Goal: Book appointment/travel/reservation

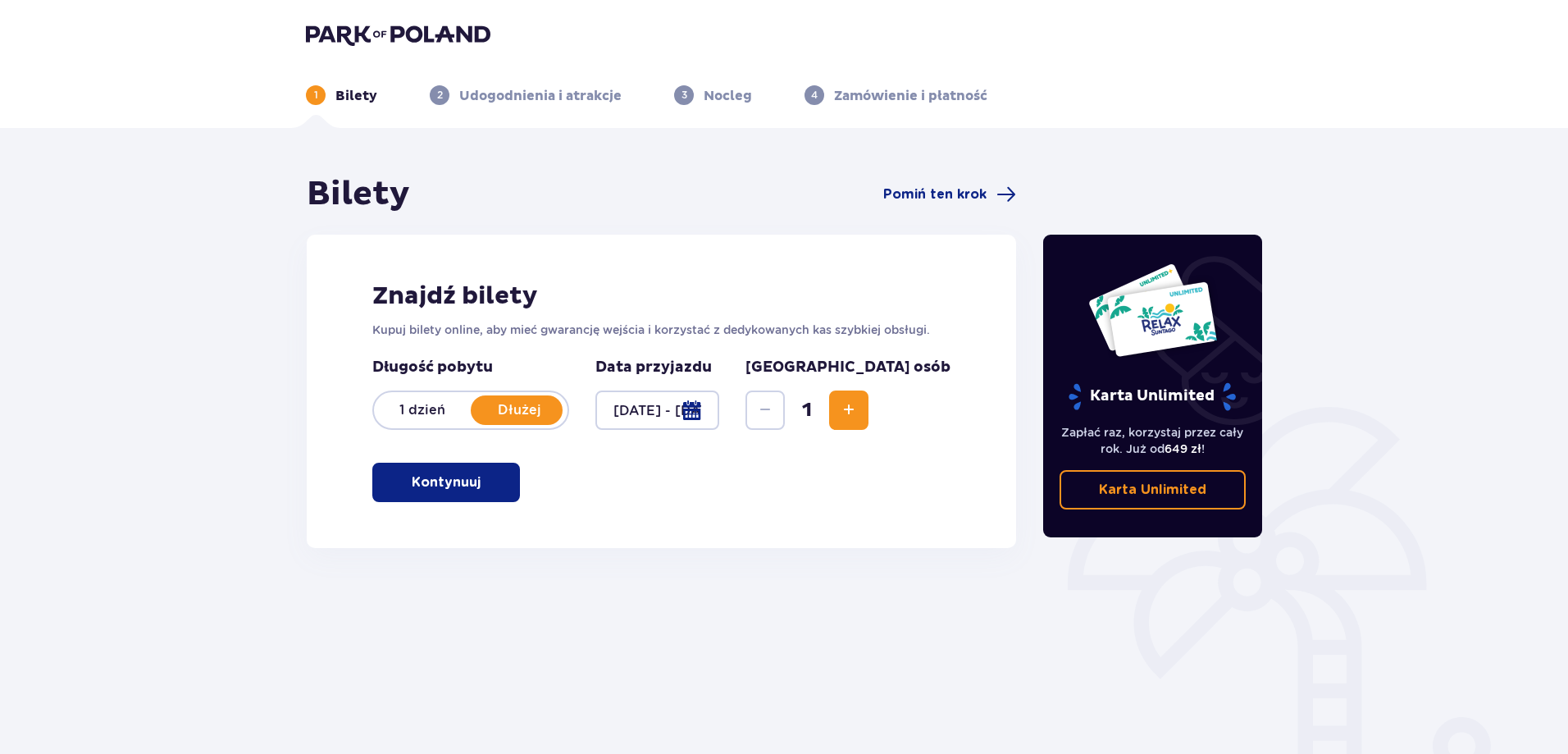
click at [472, 484] on button "Kontynuuj" at bounding box center [446, 482] width 147 height 39
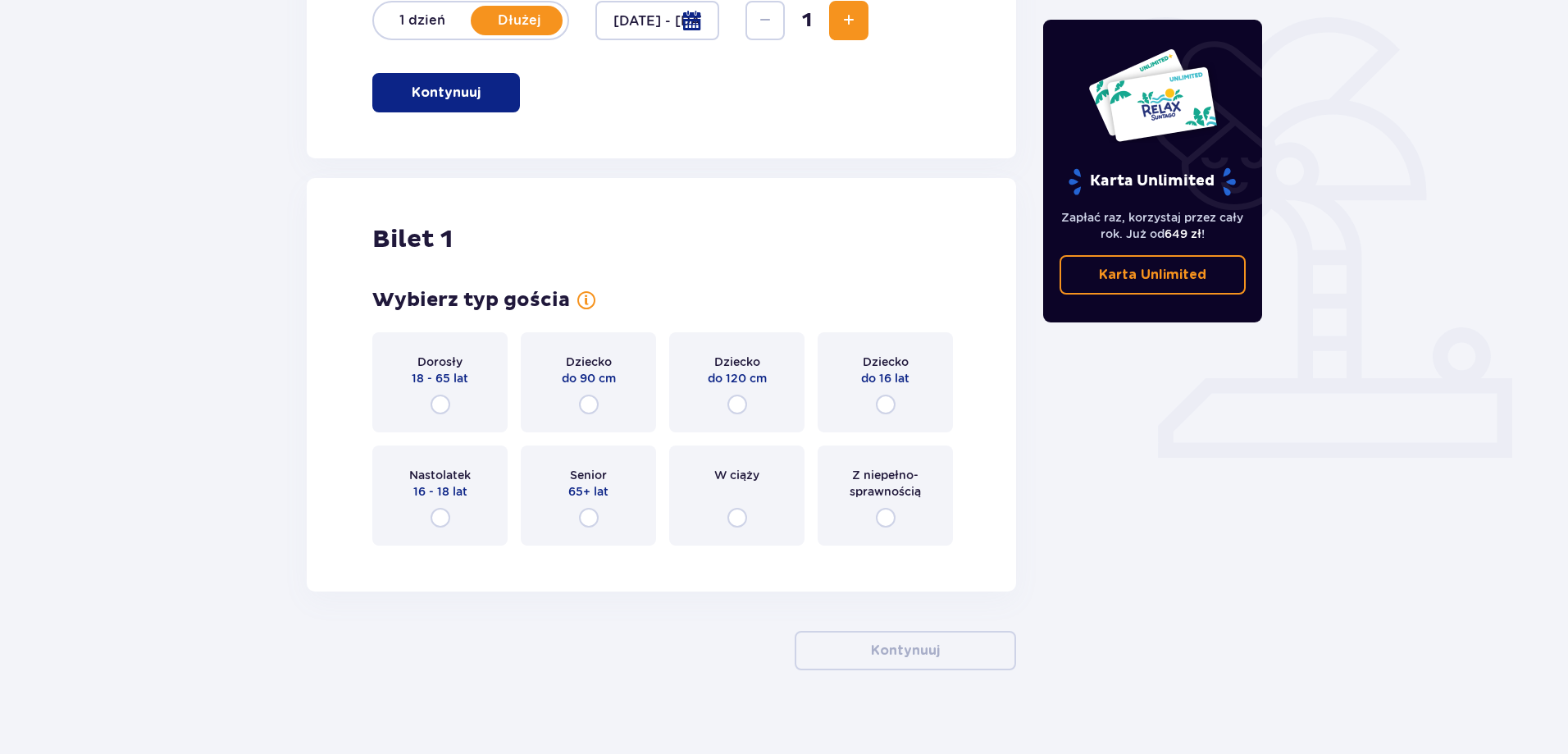
scroll to position [404, 0]
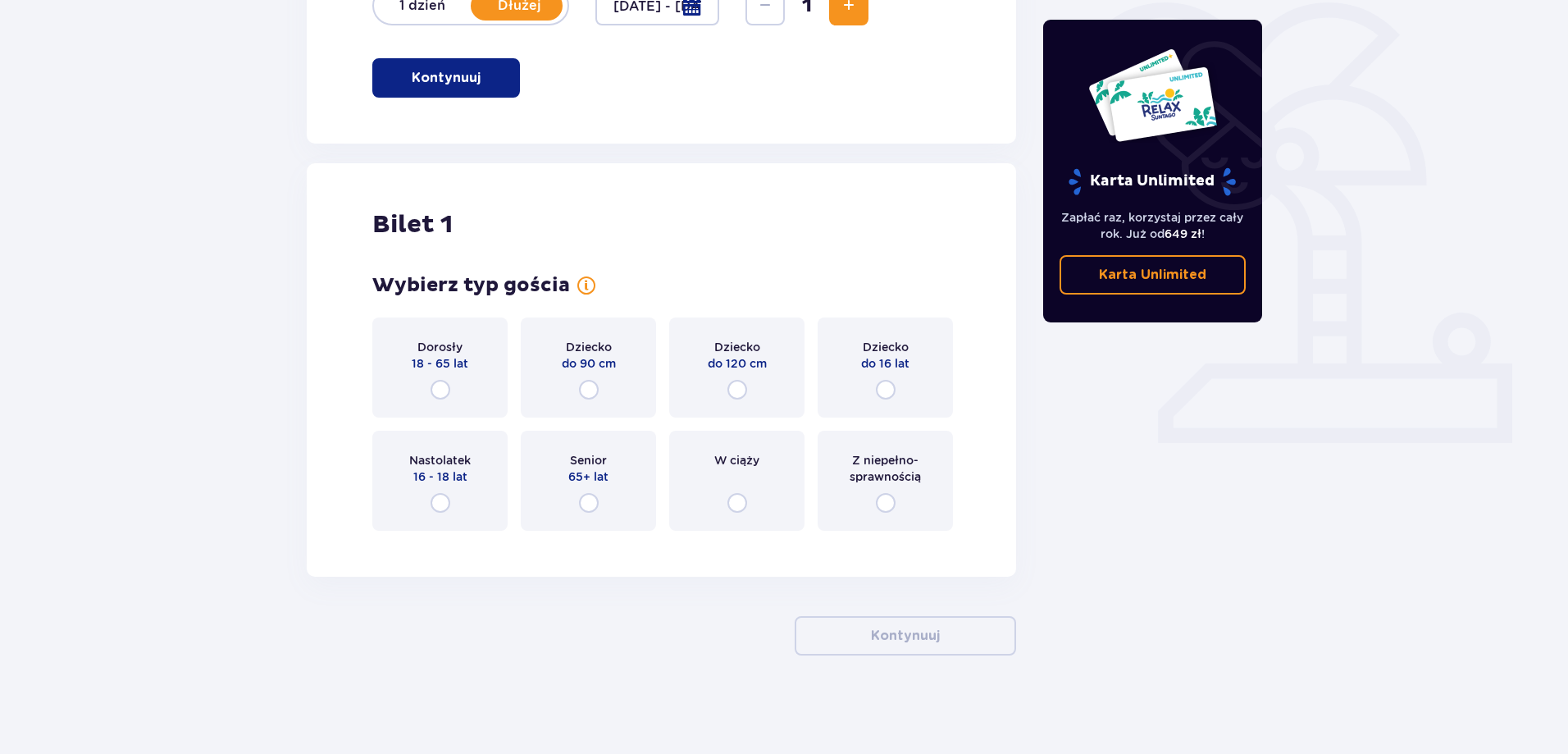
click at [459, 387] on div "Dorosły 18 - 65 lat" at bounding box center [439, 366] width 135 height 100
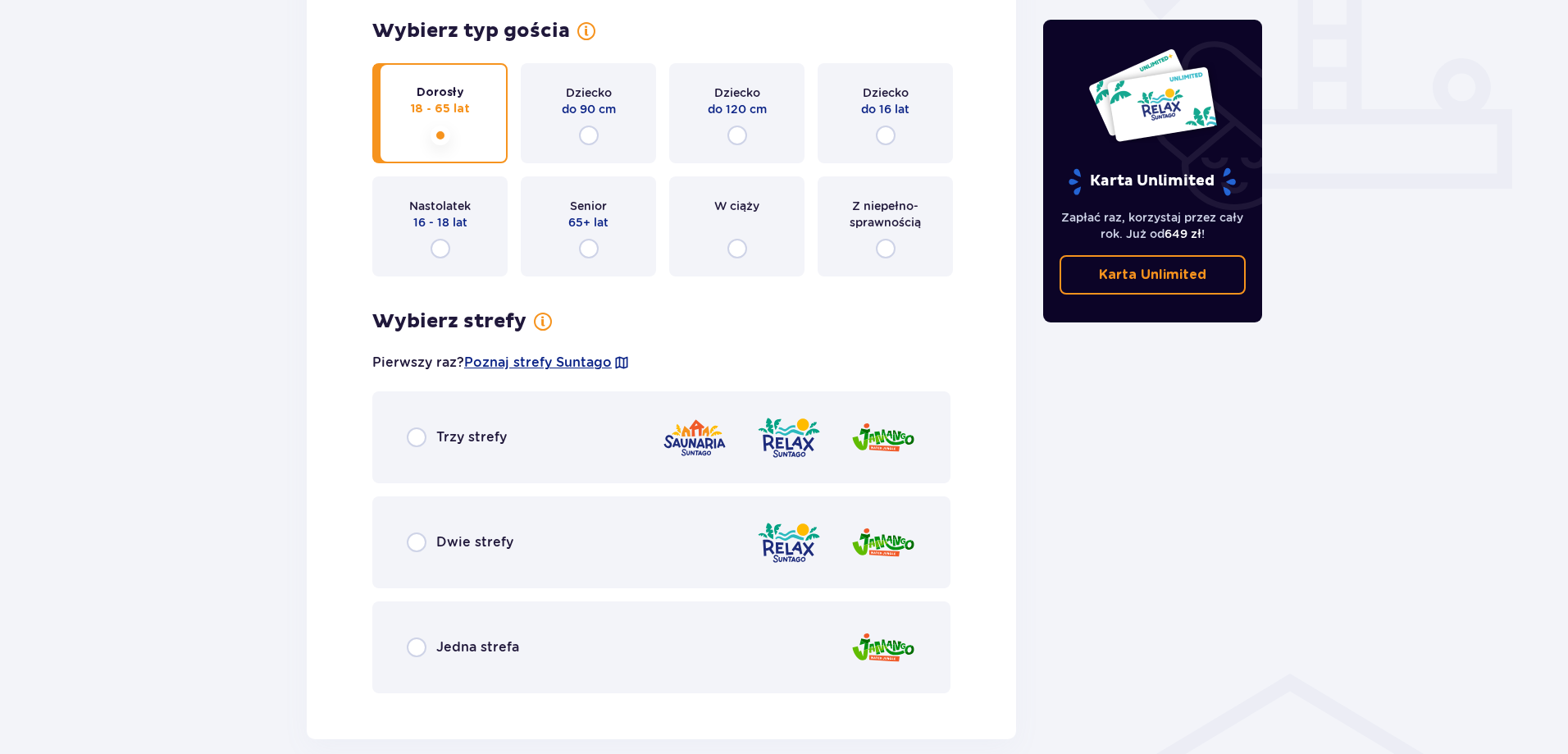
scroll to position [739, 0]
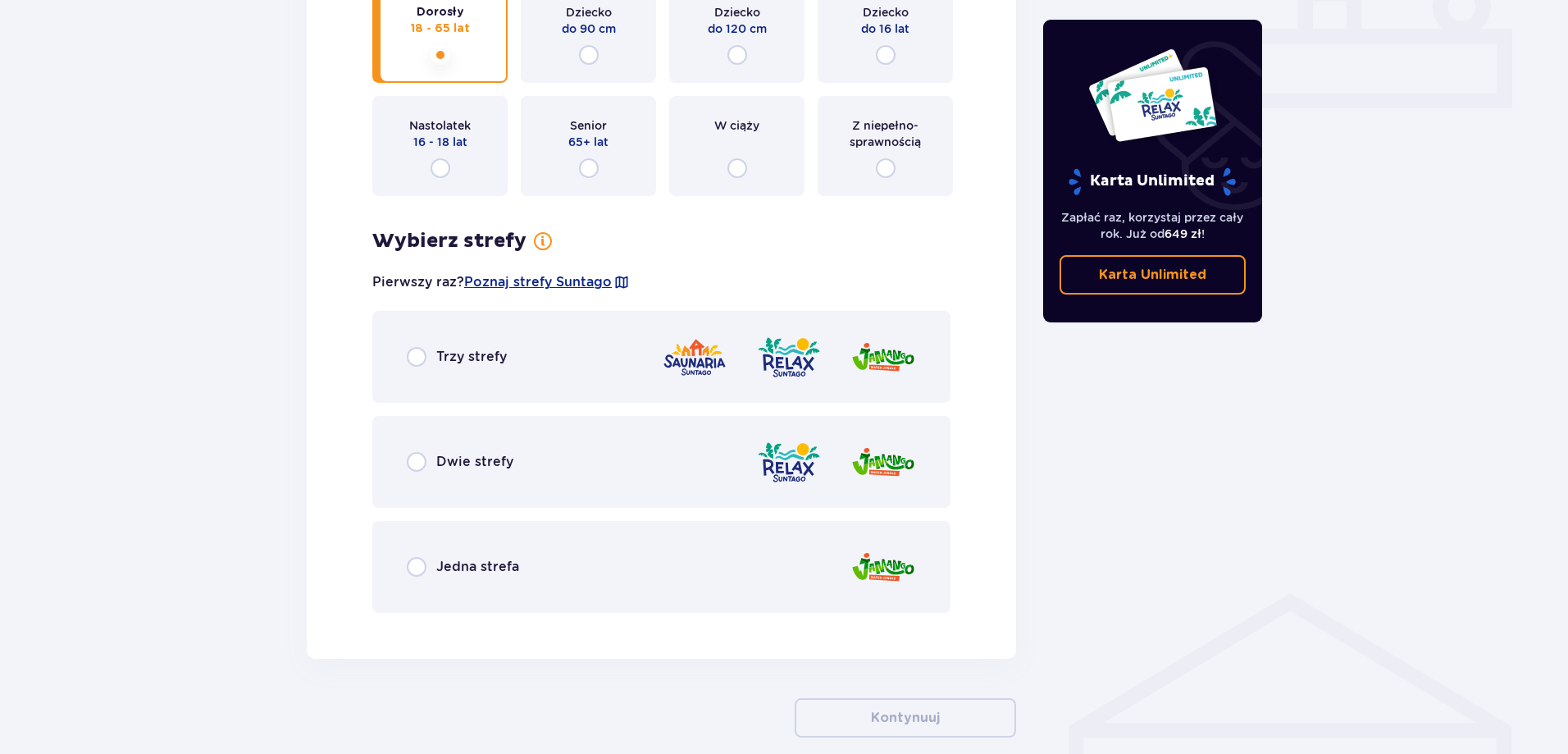
click at [461, 364] on p "Trzy strefy" at bounding box center [472, 356] width 71 height 18
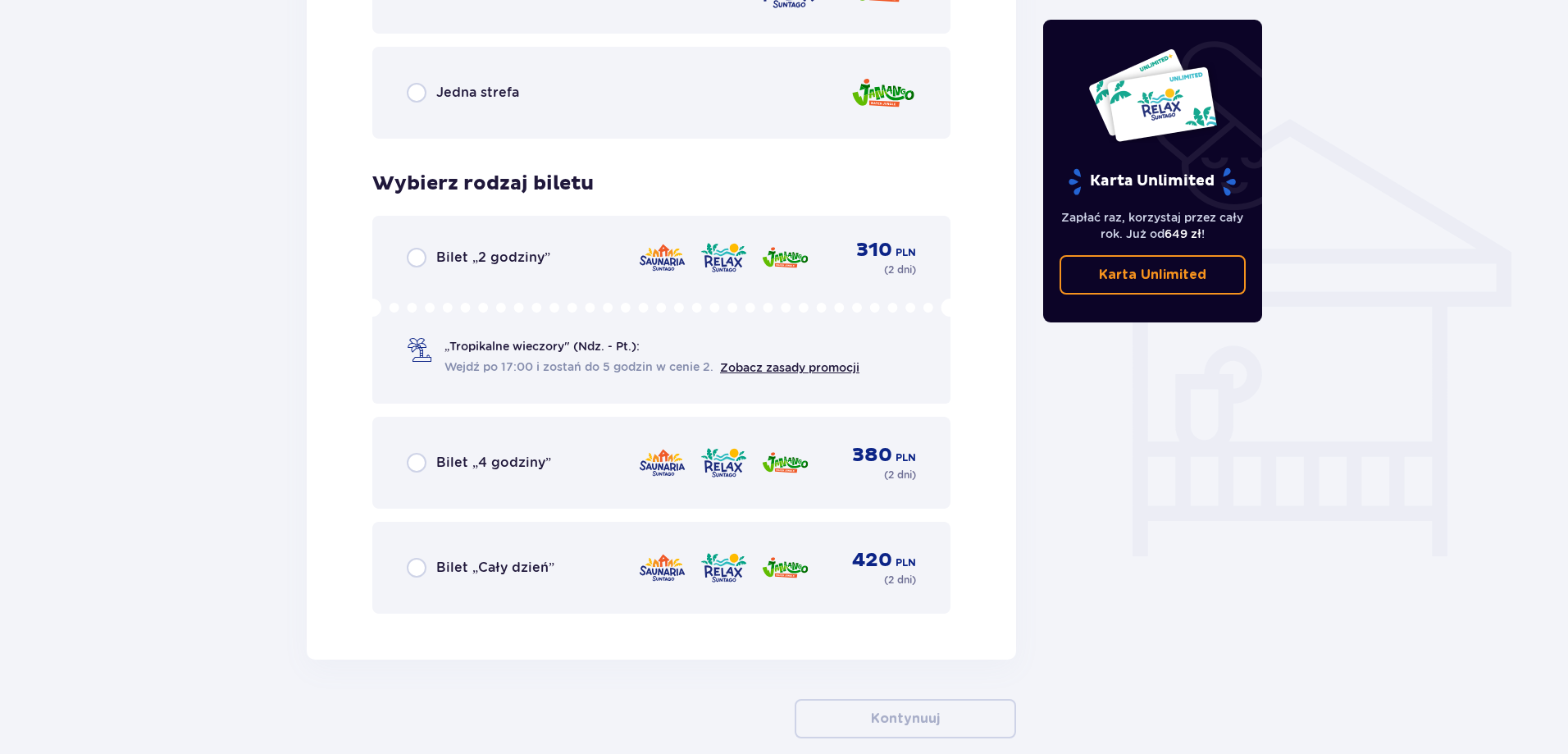
scroll to position [1213, 0]
click at [449, 556] on div "Bilet „Cały dzień” 420 PLN ( 2 dni )" at bounding box center [661, 567] width 509 height 39
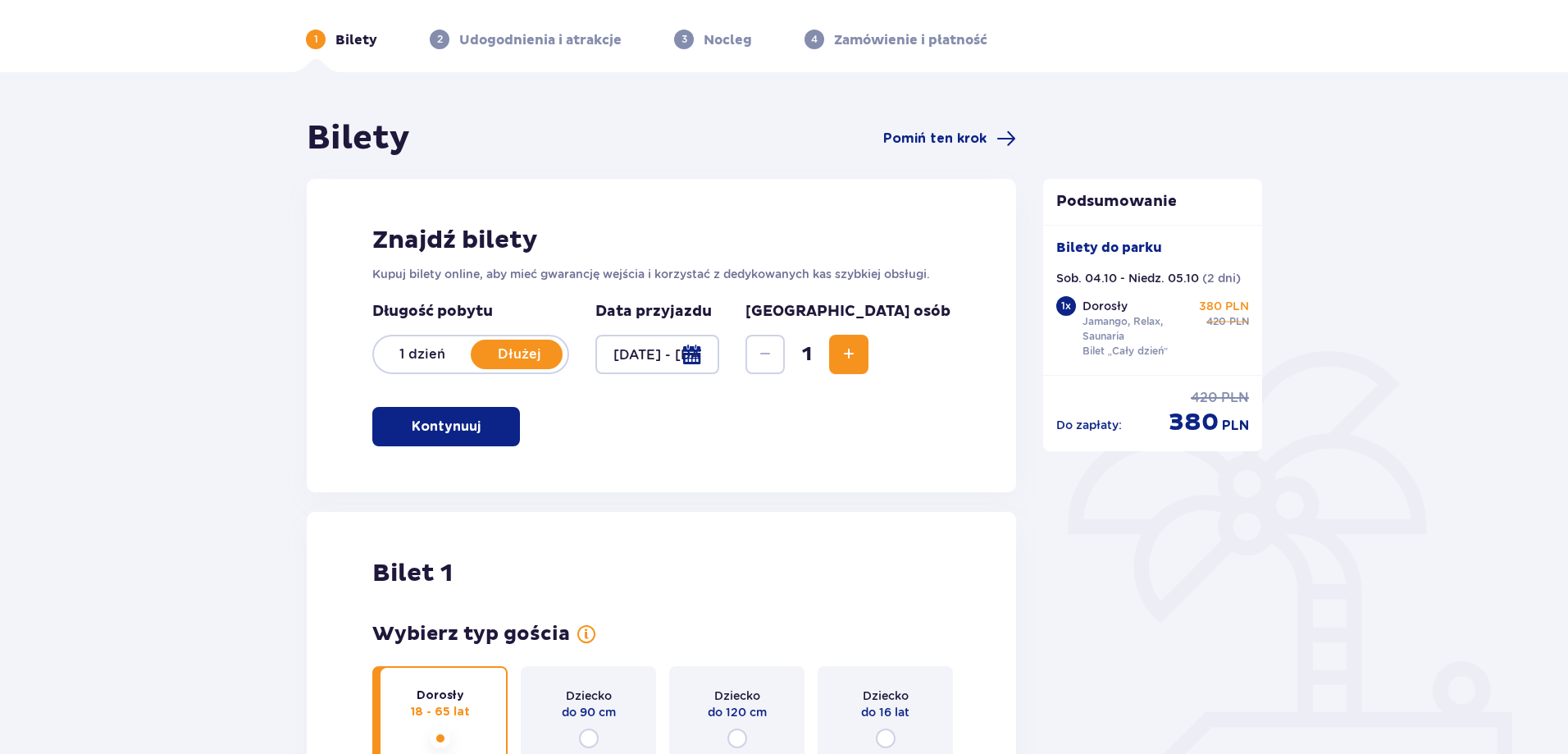
scroll to position [0, 0]
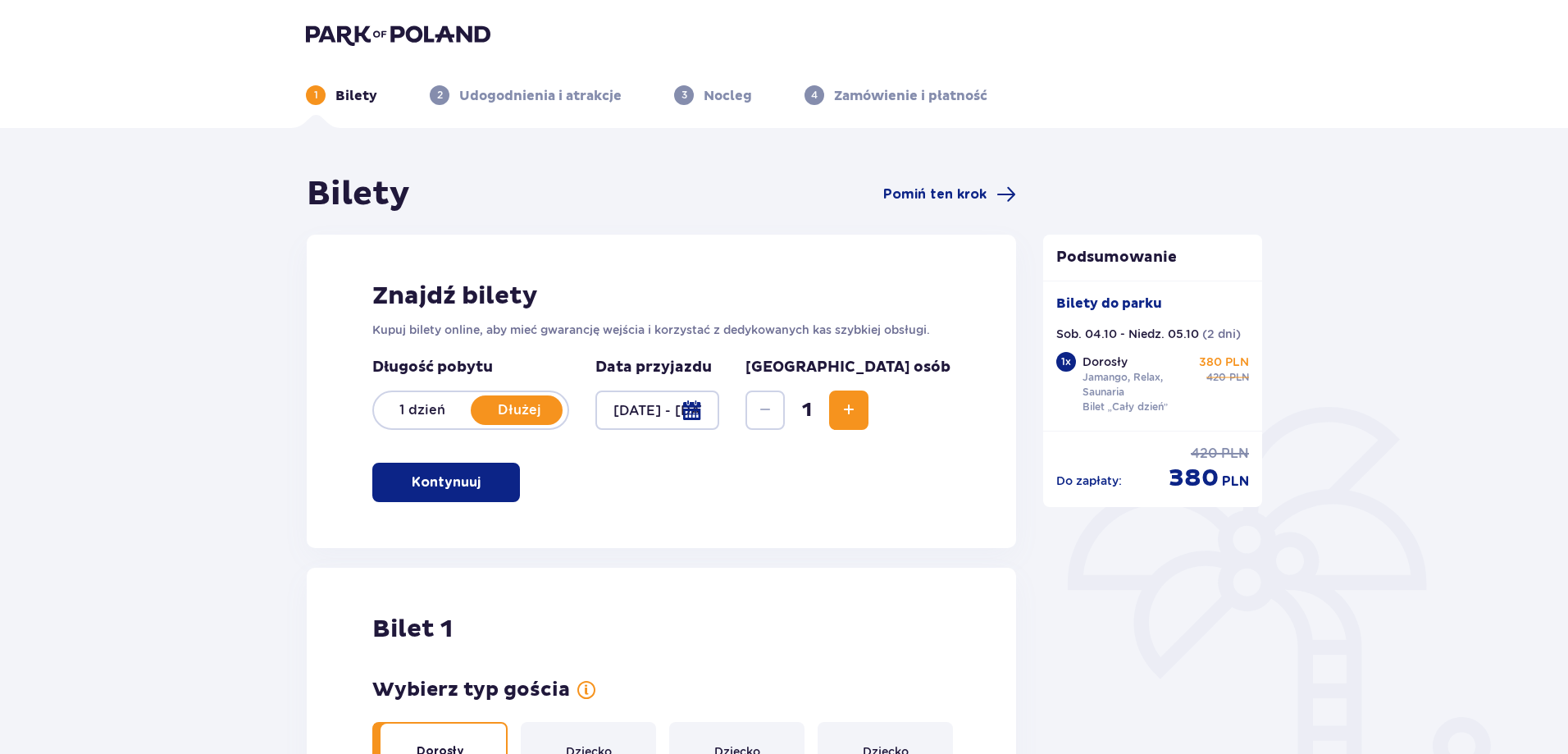
click at [406, 418] on p "1 dzień" at bounding box center [422, 409] width 97 height 18
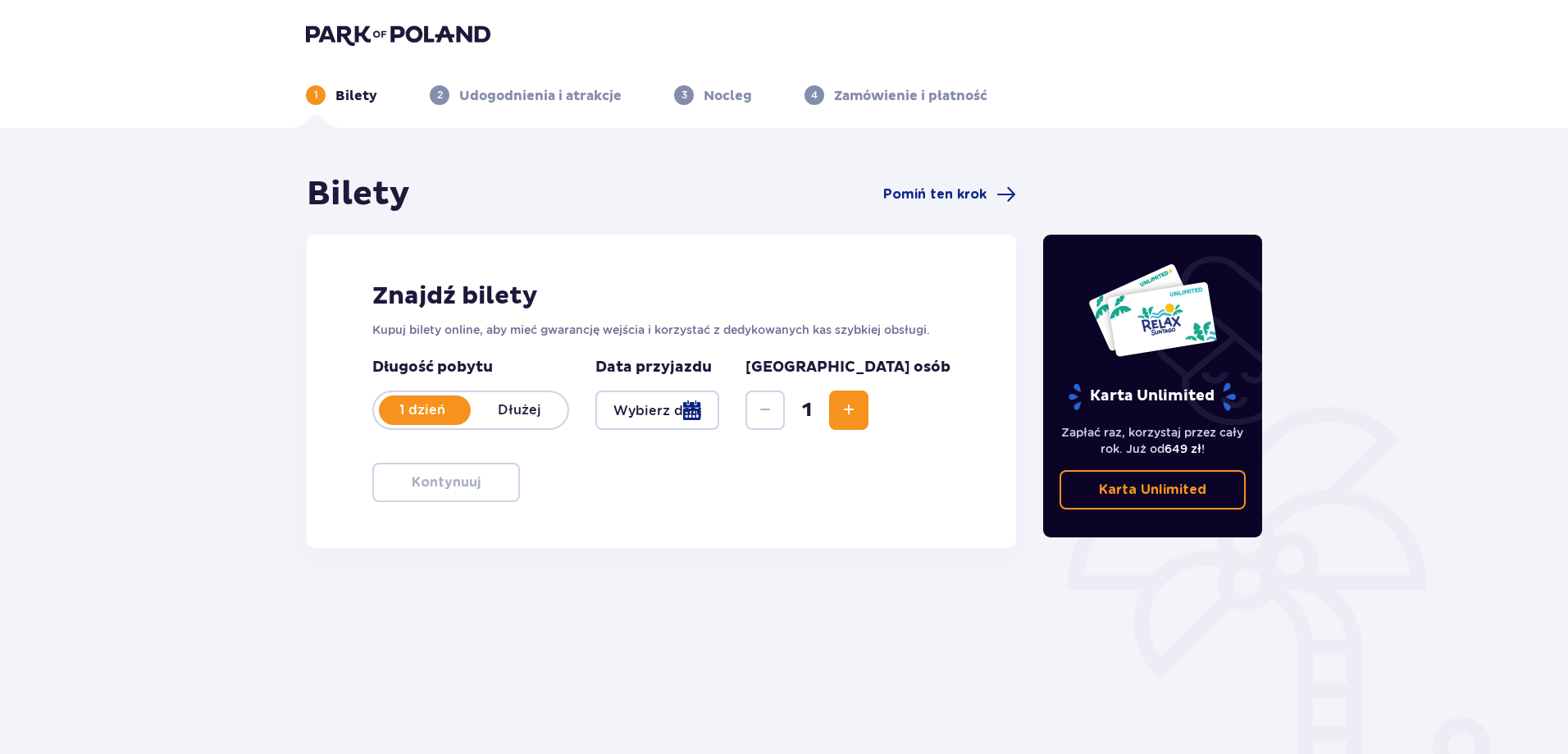
click at [720, 418] on div at bounding box center [657, 410] width 124 height 39
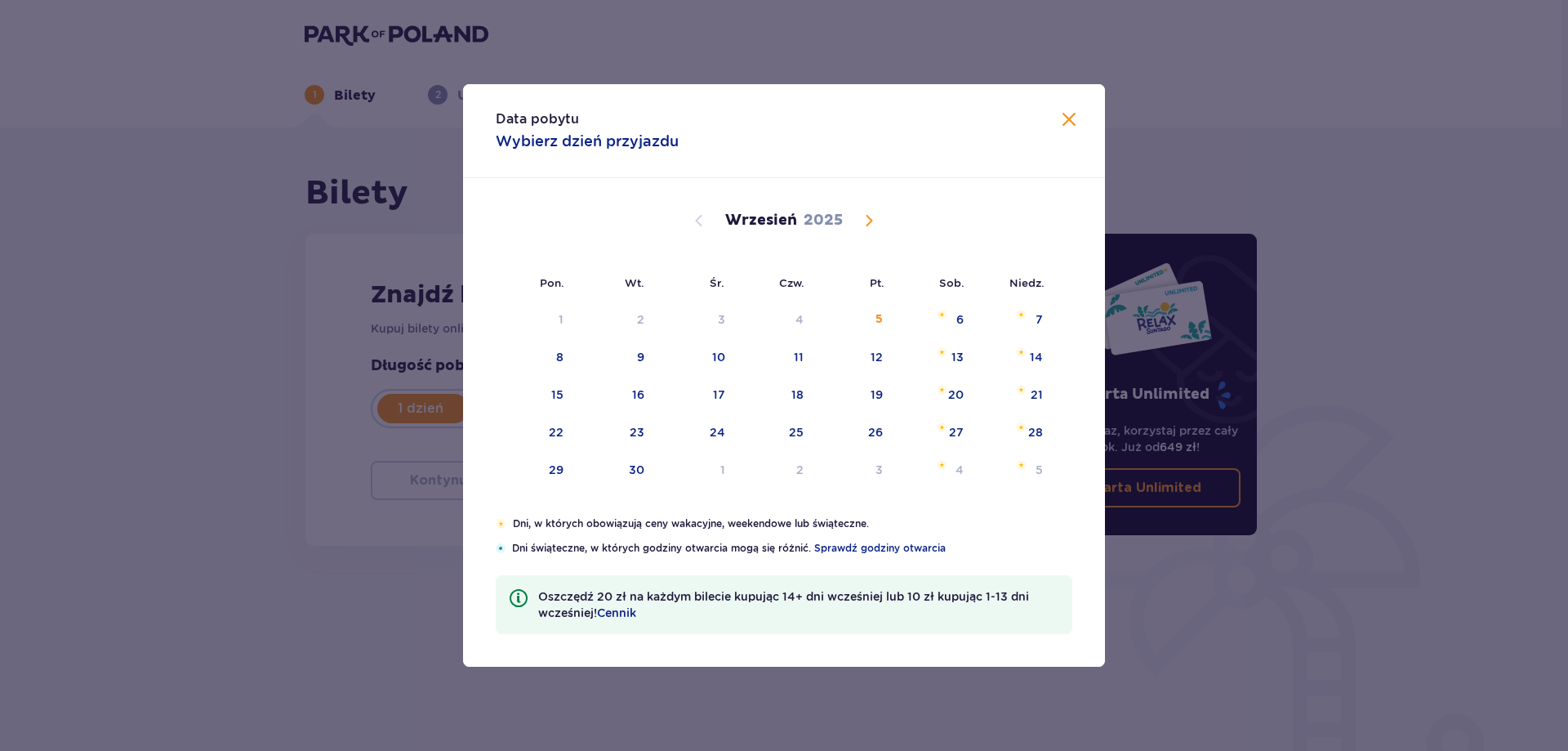
click at [869, 228] on span "Calendar" at bounding box center [869, 220] width 19 height 19
click at [873, 221] on span "Calendar" at bounding box center [869, 220] width 19 height 19
click at [961, 661] on div "8" at bounding box center [958, 669] width 7 height 17
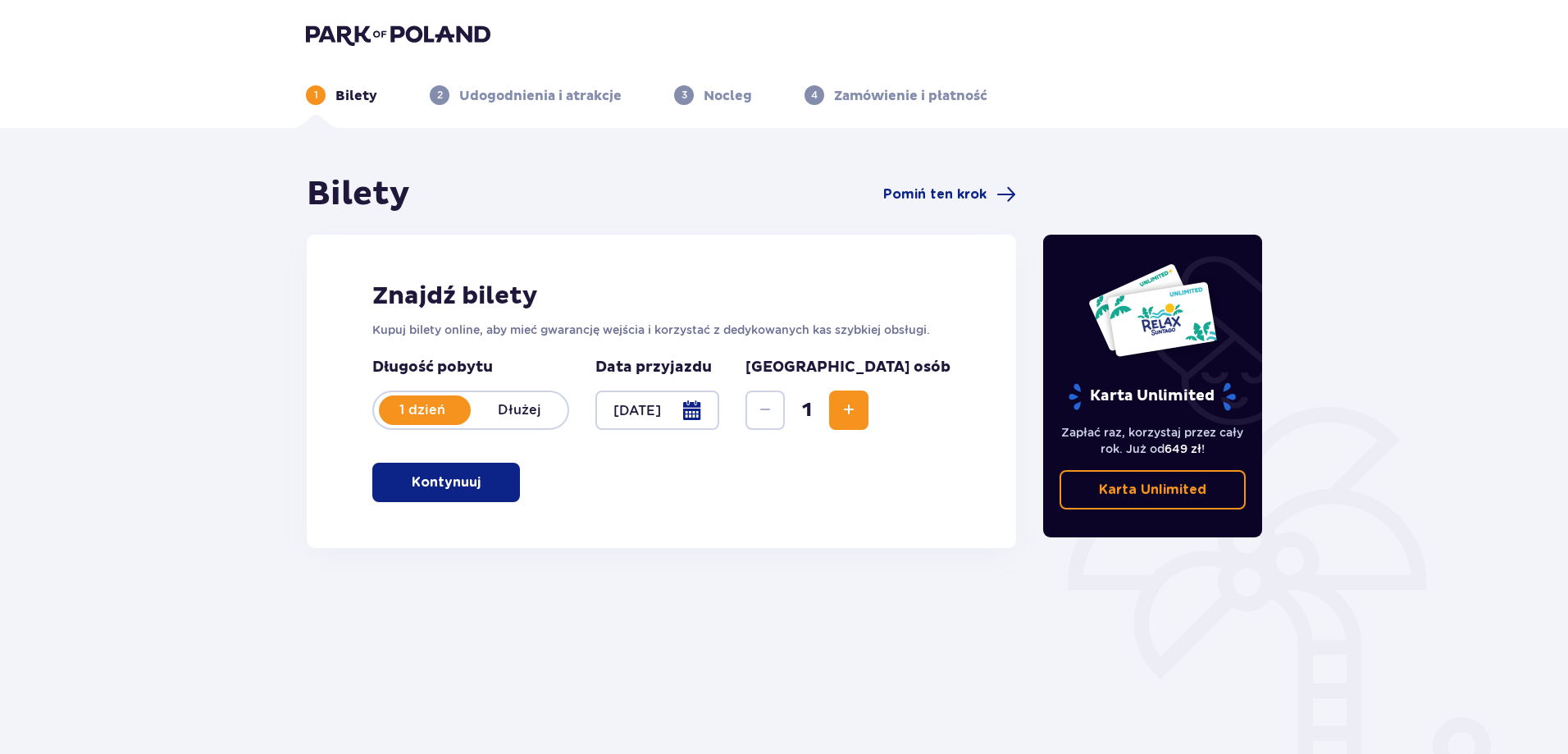
click at [706, 220] on div "Bilety Pomiń ten krok Znajdź bilety Kupuj bilety online, aby mieć gwarancję wej…" at bounding box center [661, 361] width 709 height 374
drag, startPoint x: 814, startPoint y: 412, endPoint x: 791, endPoint y: 413, distance: 23.0
click at [814, 413] on div "Długość pobytu 1 dzień Dłużej Data przyjazdu [DATE] Liczba osób 1" at bounding box center [661, 393] width 578 height 72
click at [720, 414] on div at bounding box center [657, 410] width 124 height 39
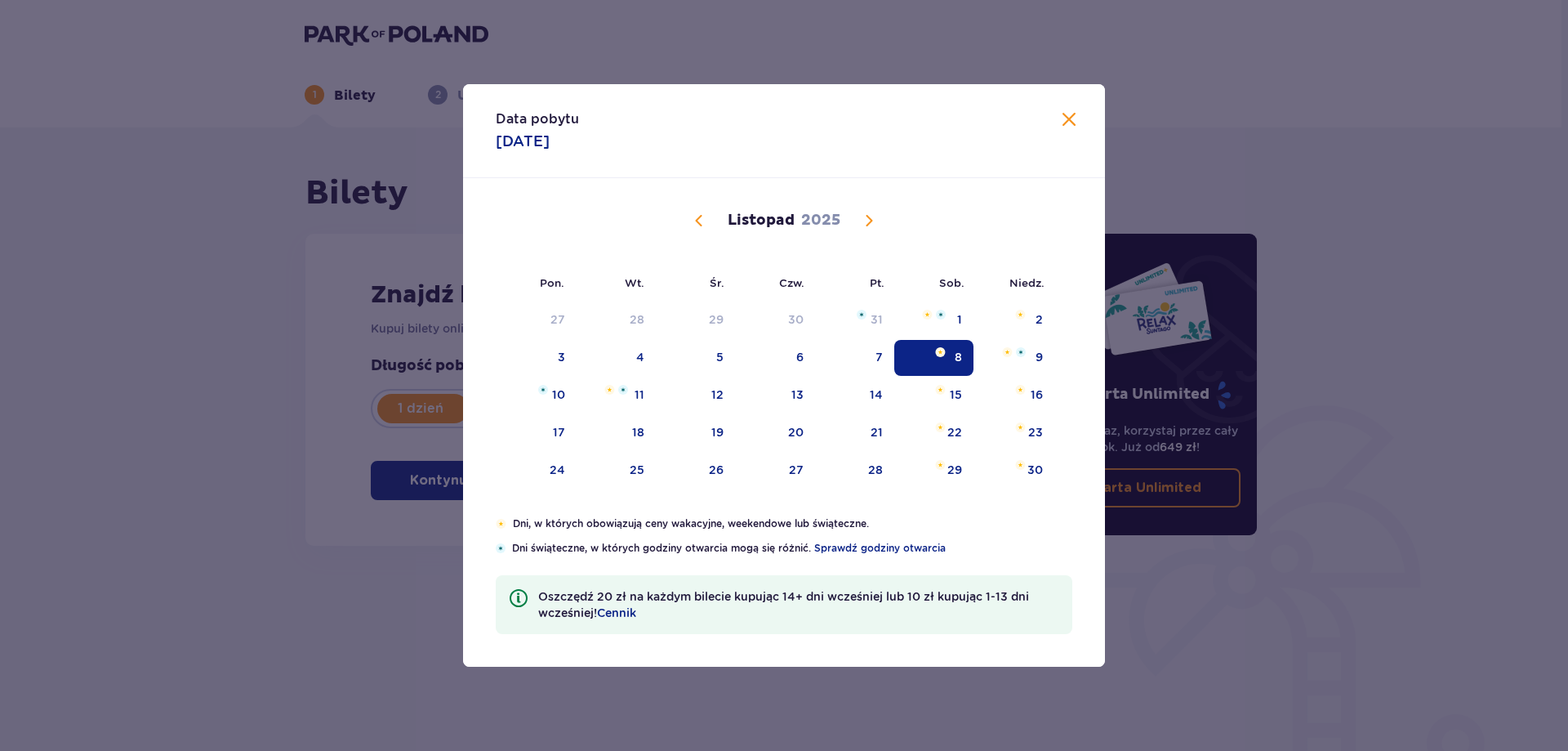
click at [696, 224] on span "Calendar" at bounding box center [699, 220] width 19 height 19
click at [963, 326] on div "4" at bounding box center [959, 319] width 8 height 17
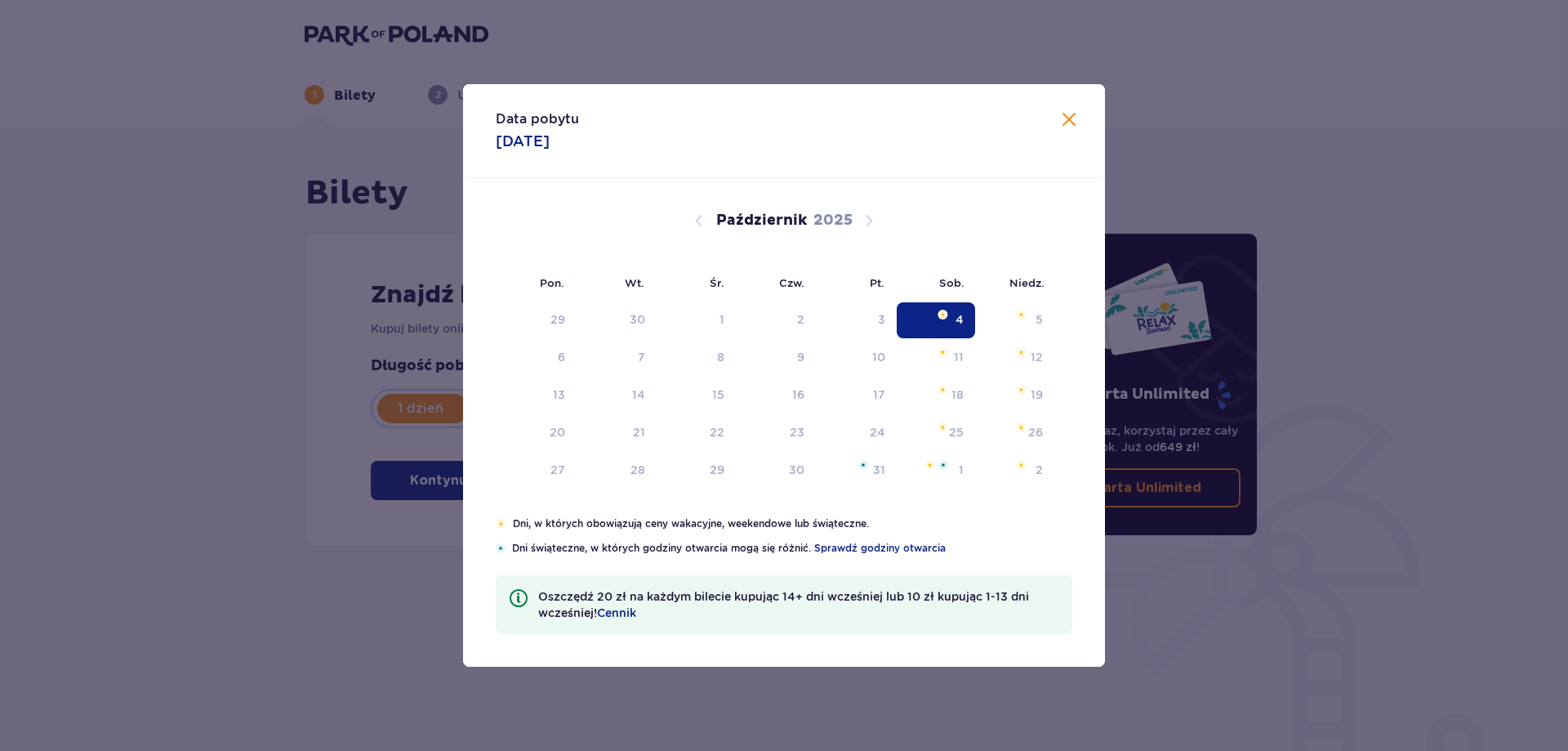
type input "[DATE]"
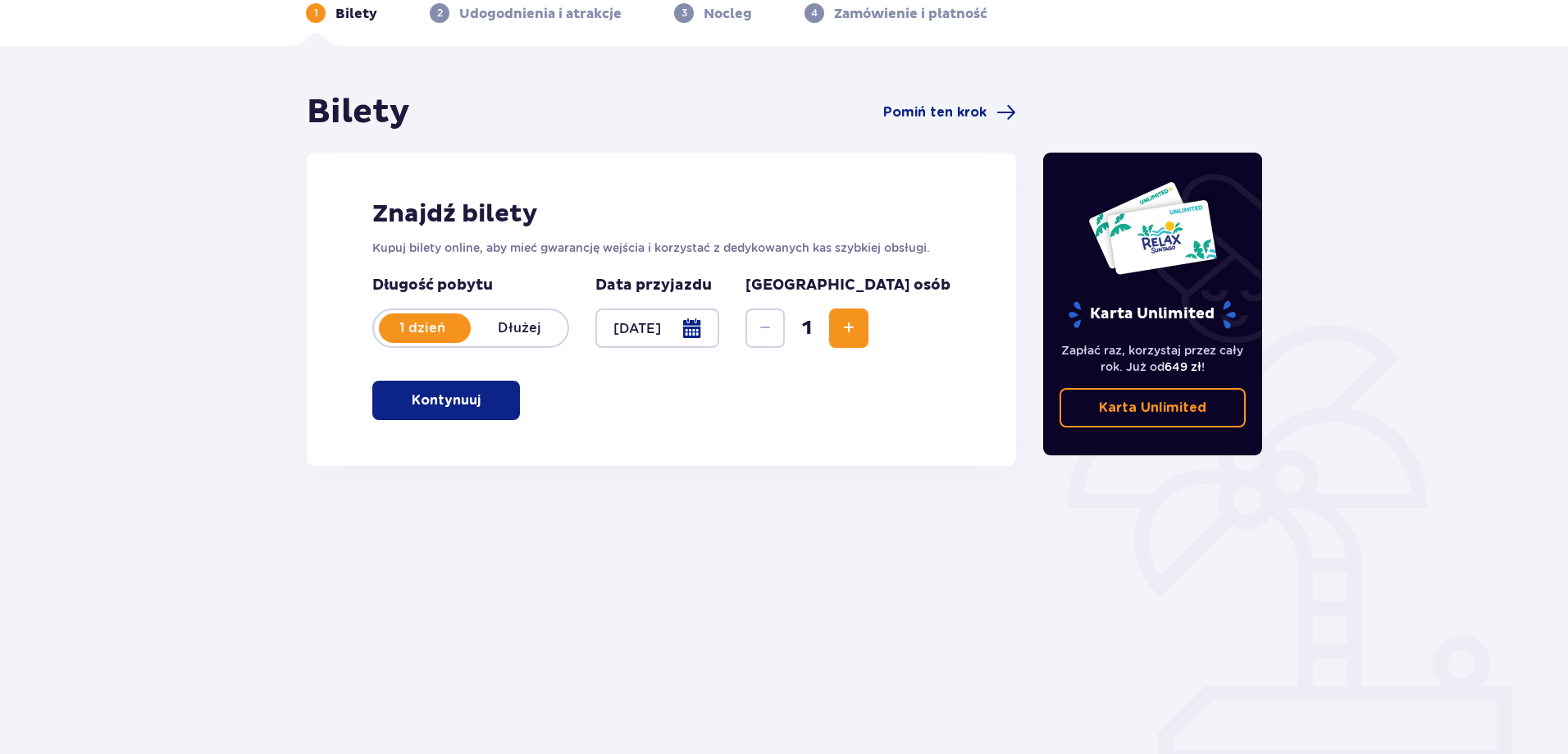
click at [442, 401] on p "Kontynuuj" at bounding box center [447, 400] width 69 height 18
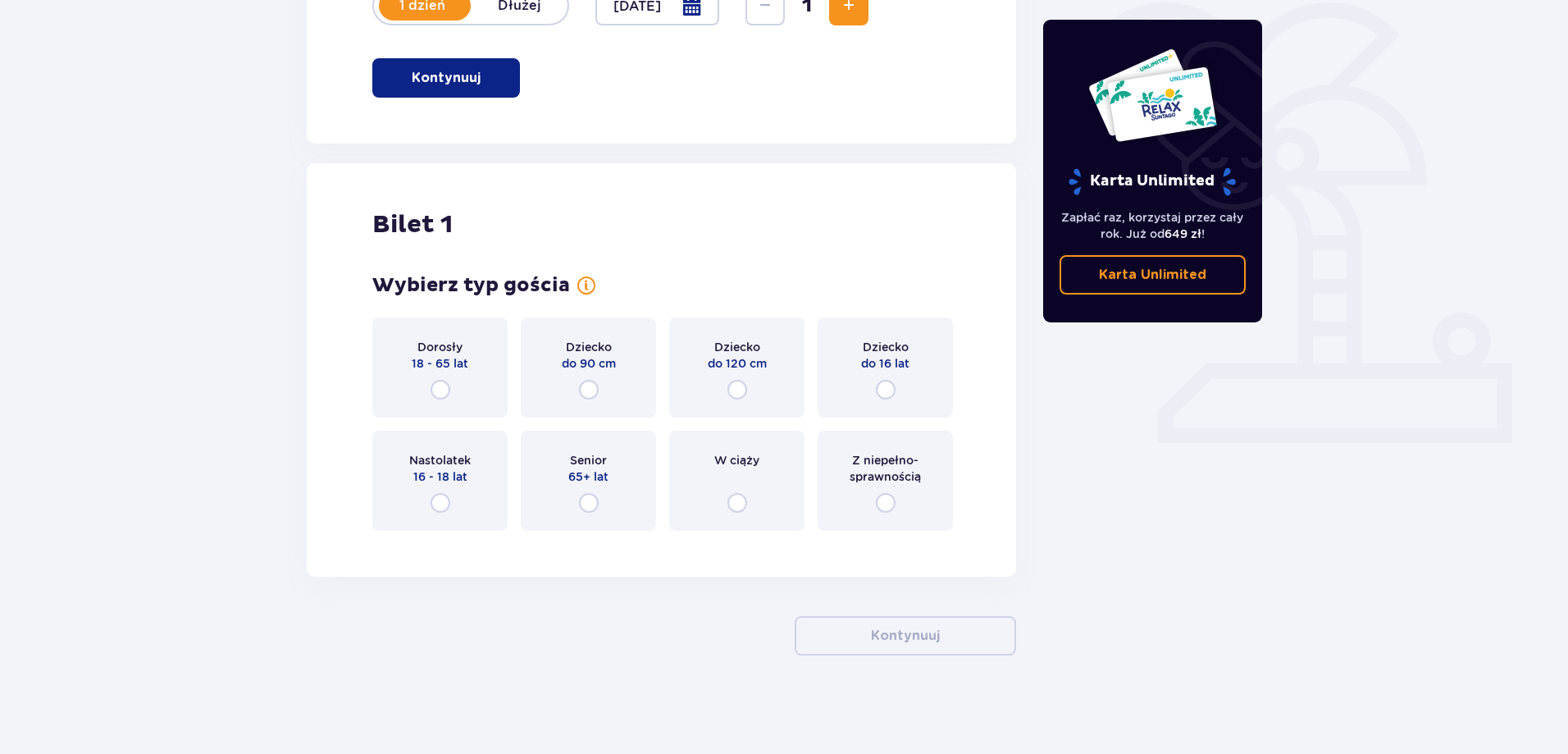
click at [428, 383] on div "Dorosły 18 - 65 lat" at bounding box center [439, 366] width 135 height 100
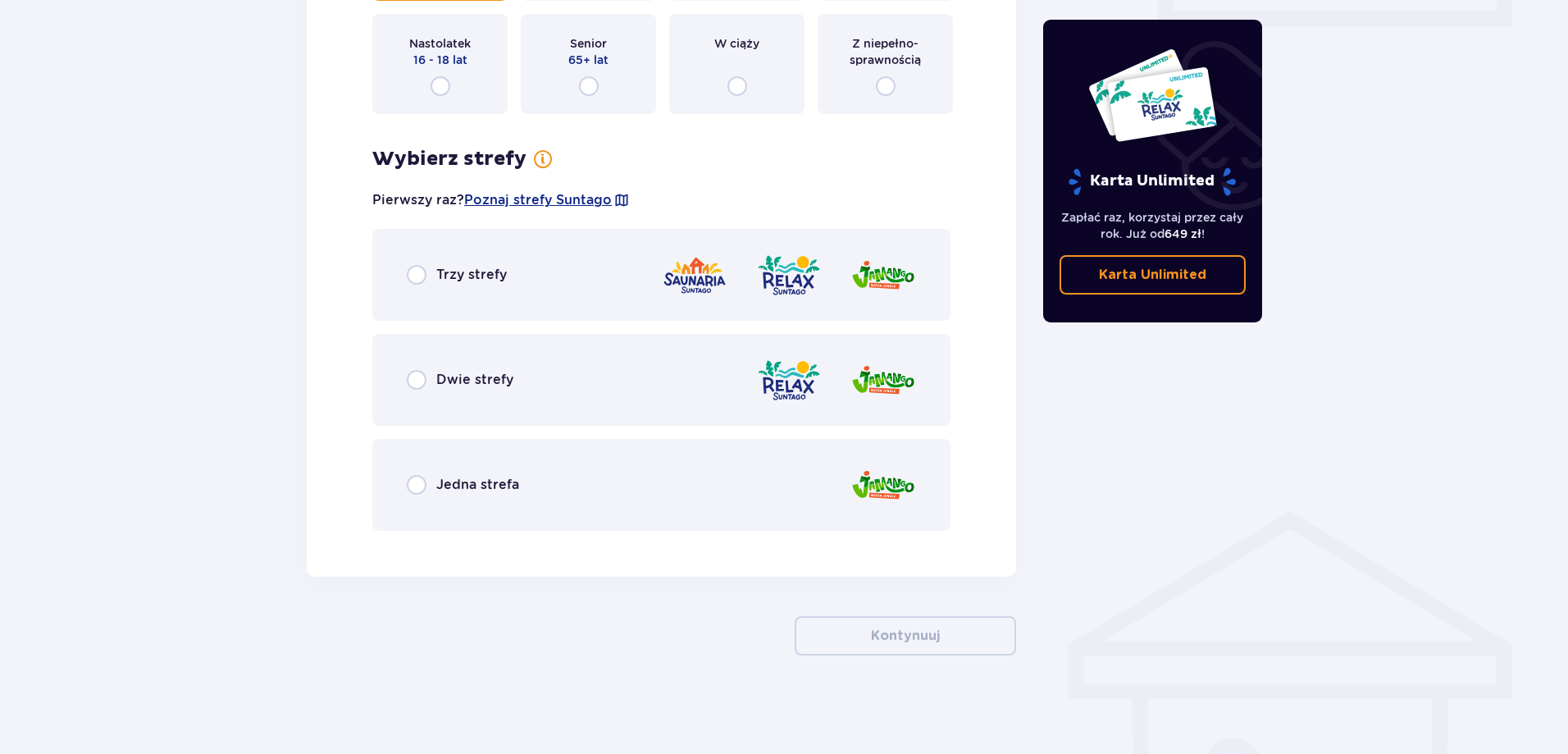
click at [574, 267] on div "Trzy strefy" at bounding box center [661, 274] width 578 height 92
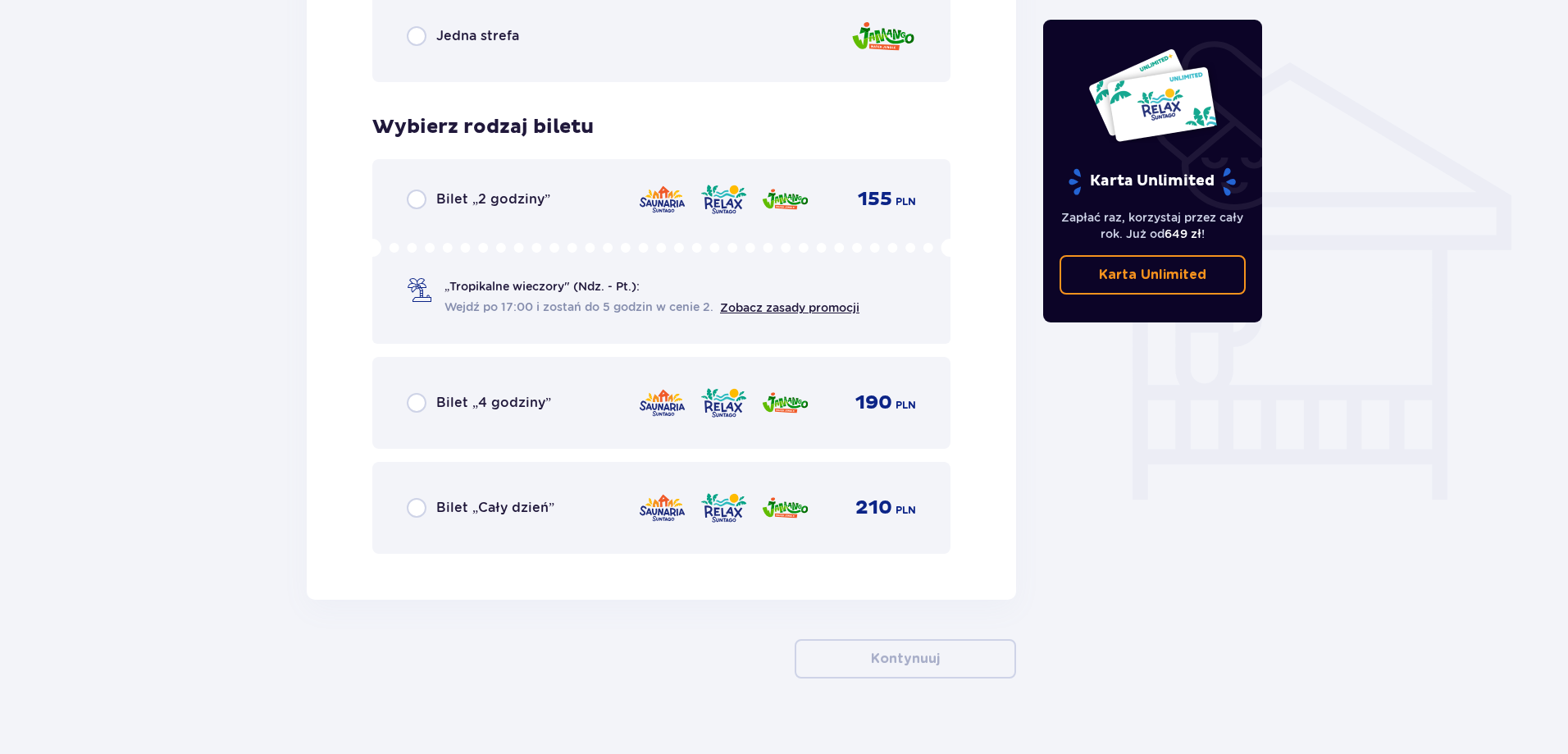
scroll to position [1293, 0]
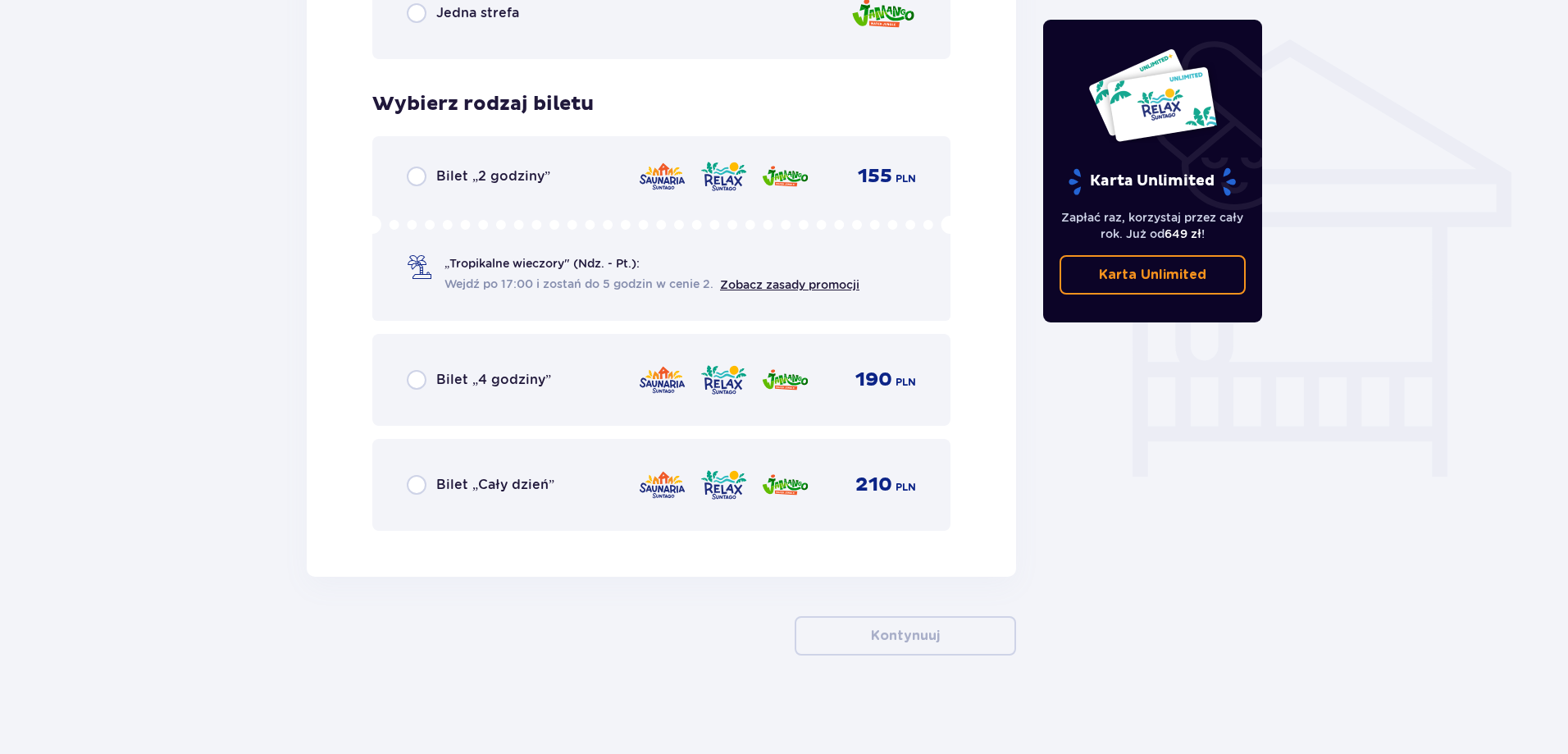
click at [526, 483] on p "Bilet „Cały dzień”" at bounding box center [495, 484] width 118 height 18
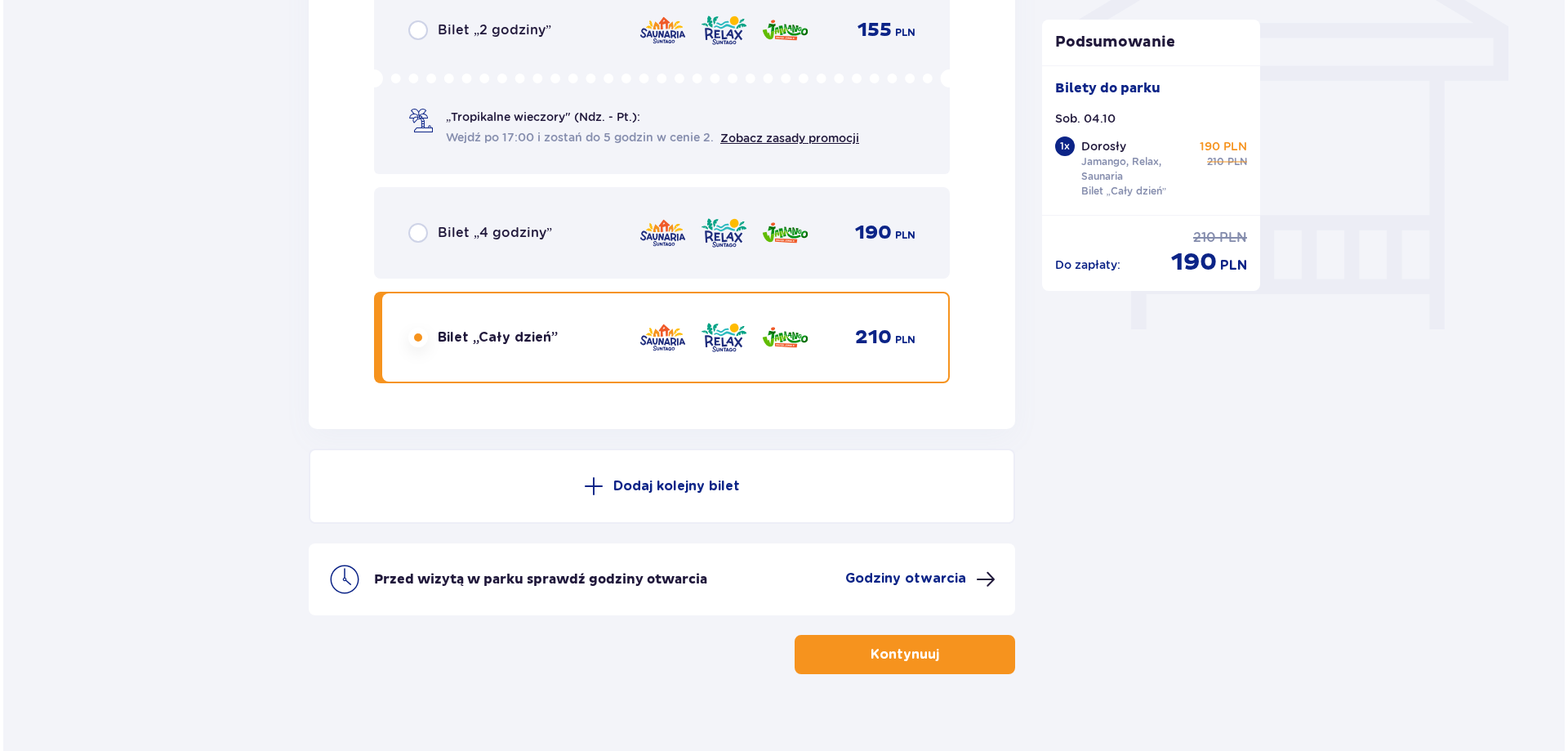
scroll to position [1454, 0]
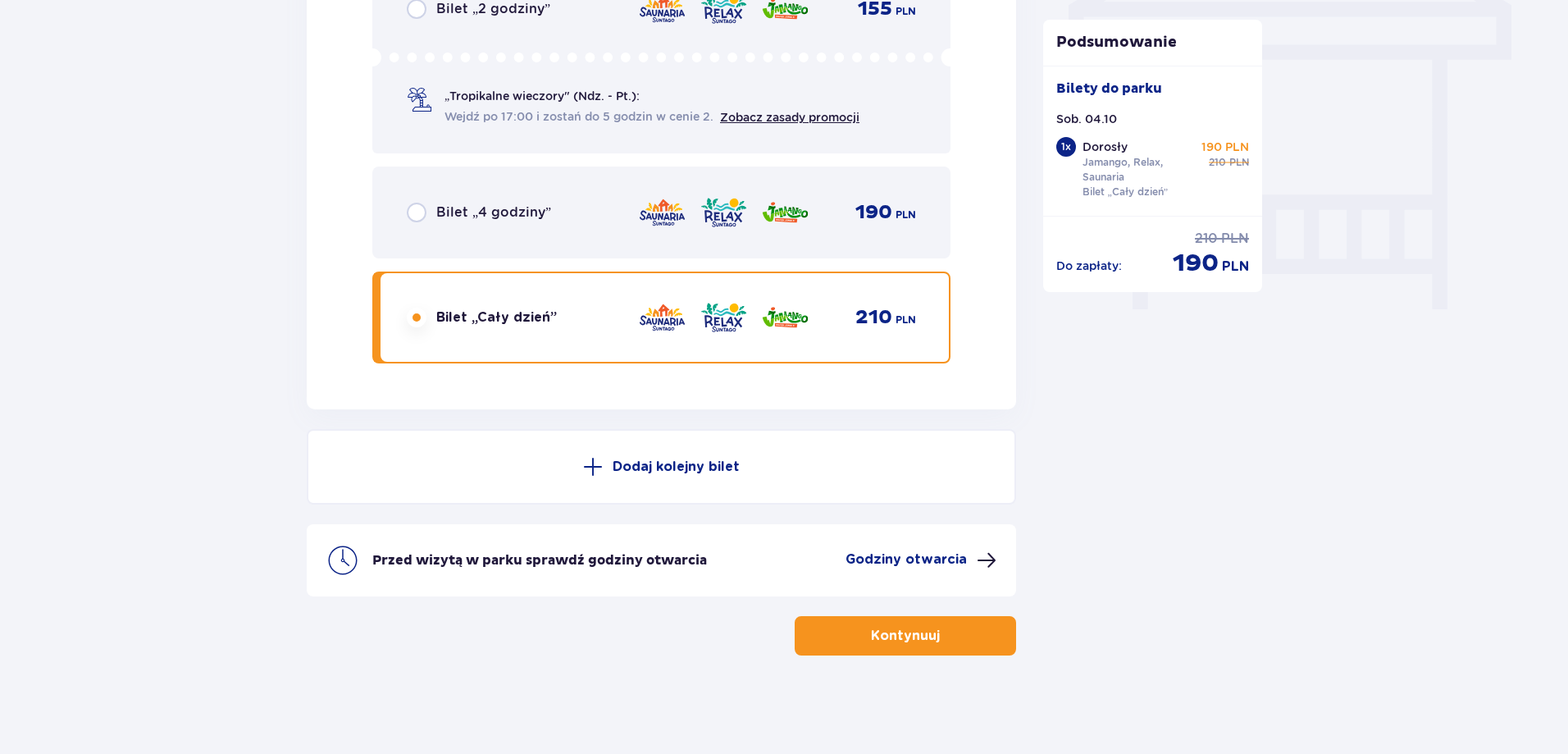
click at [981, 555] on span at bounding box center [986, 559] width 20 height 20
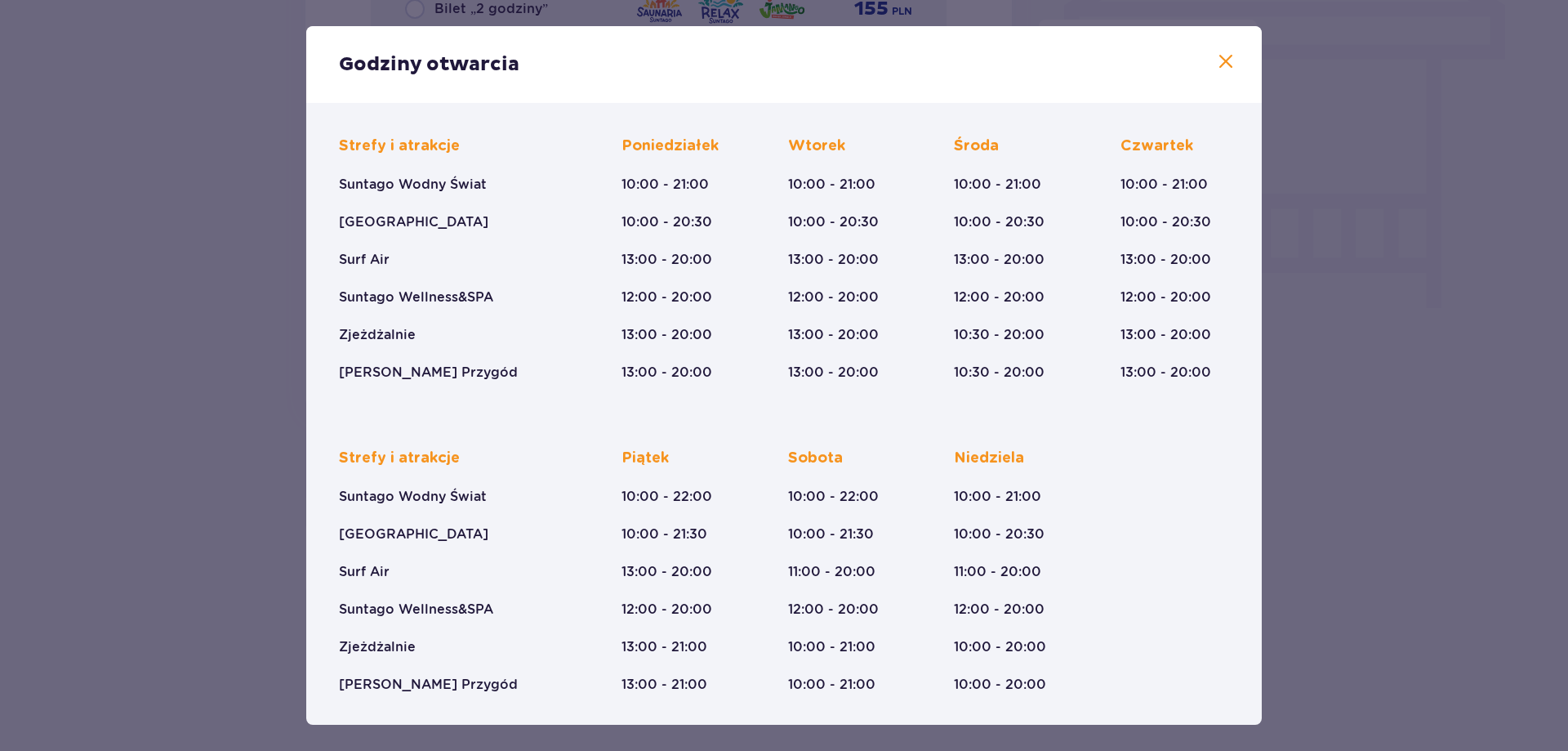
scroll to position [97, 0]
click at [1321, 383] on div "Godziny otwarcia Styczeń - Grudzień [DATE] ([DATE]) Wszystkich Świętych ([DATE]…" at bounding box center [784, 375] width 1568 height 751
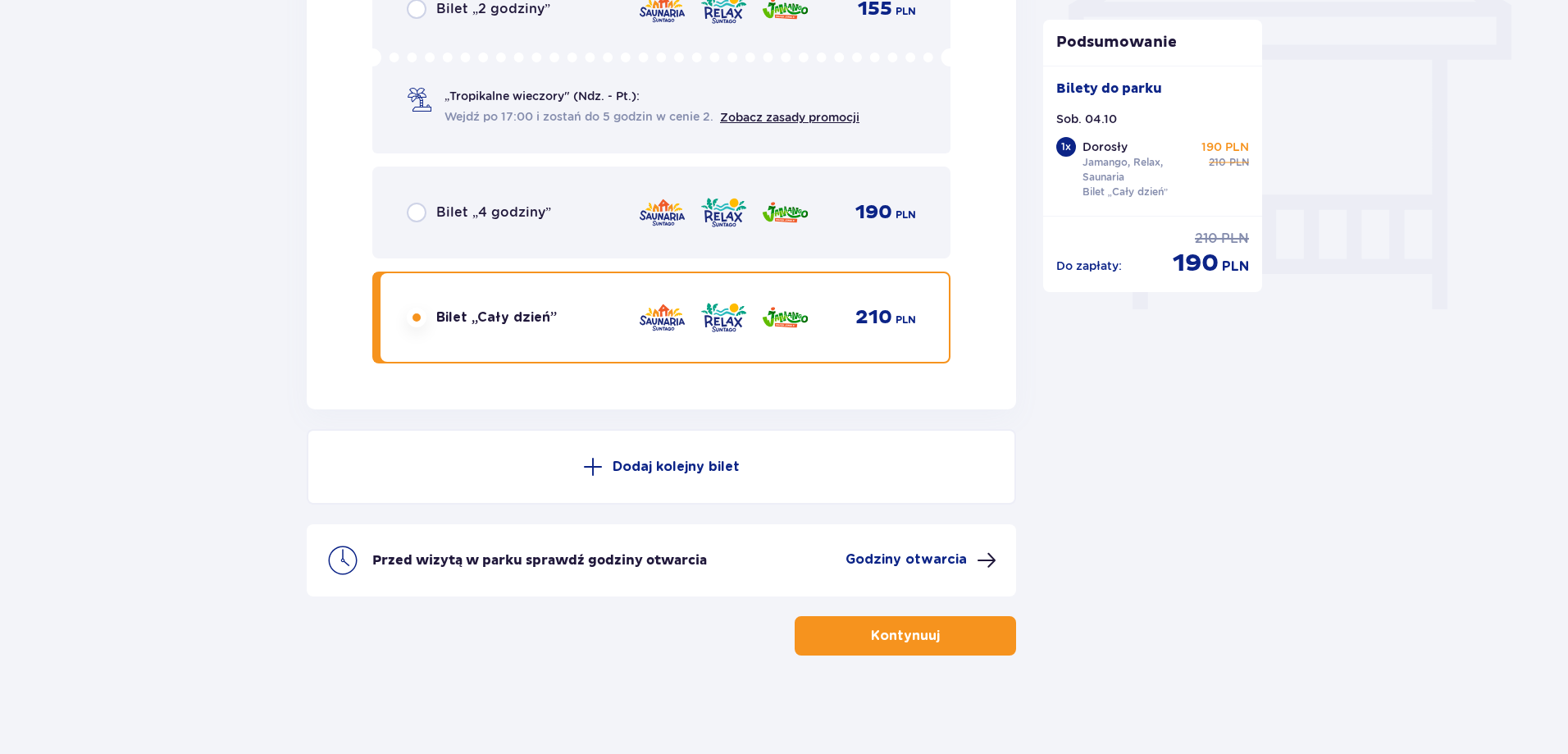
click at [930, 556] on p "Godziny otwarcia" at bounding box center [906, 558] width 121 height 18
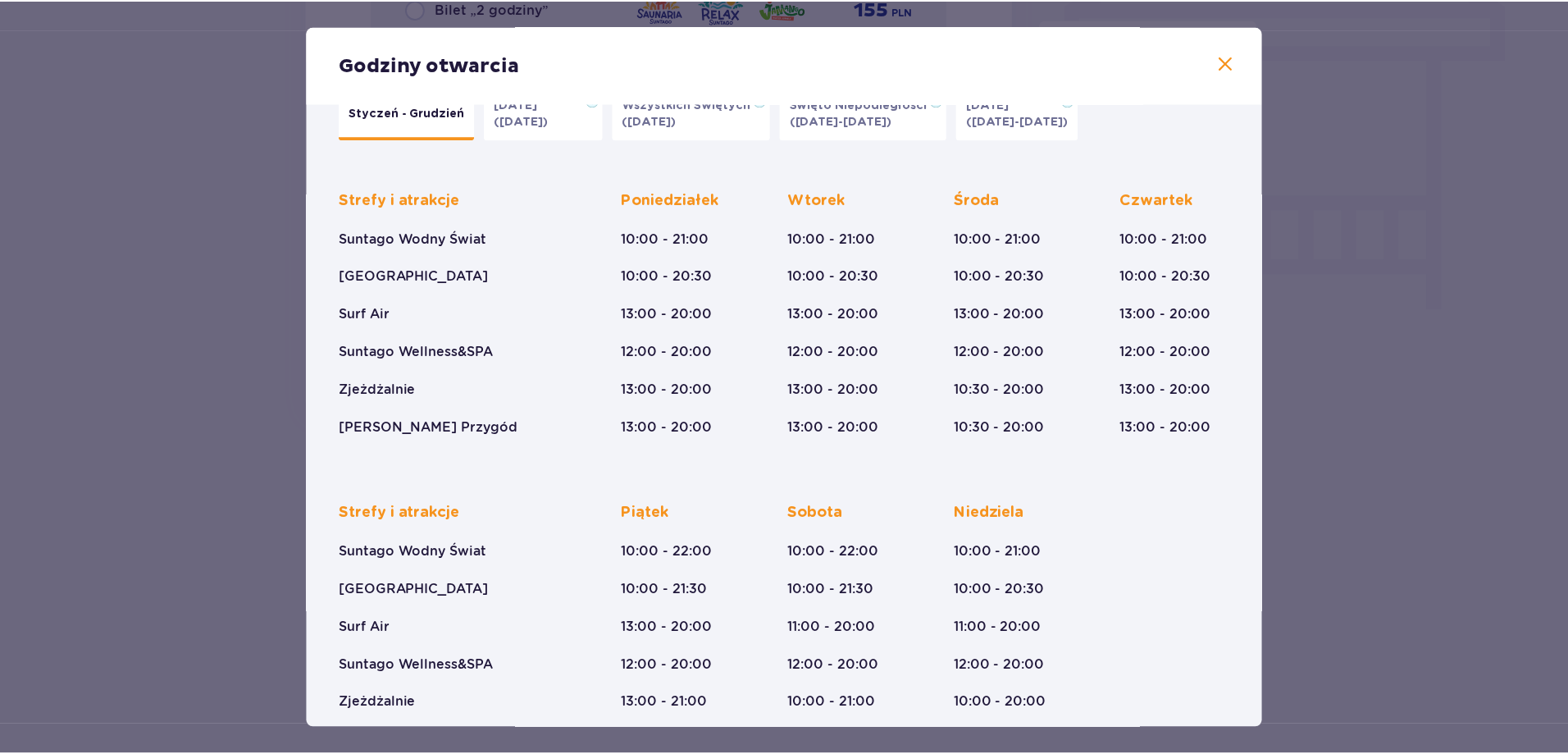
scroll to position [82, 0]
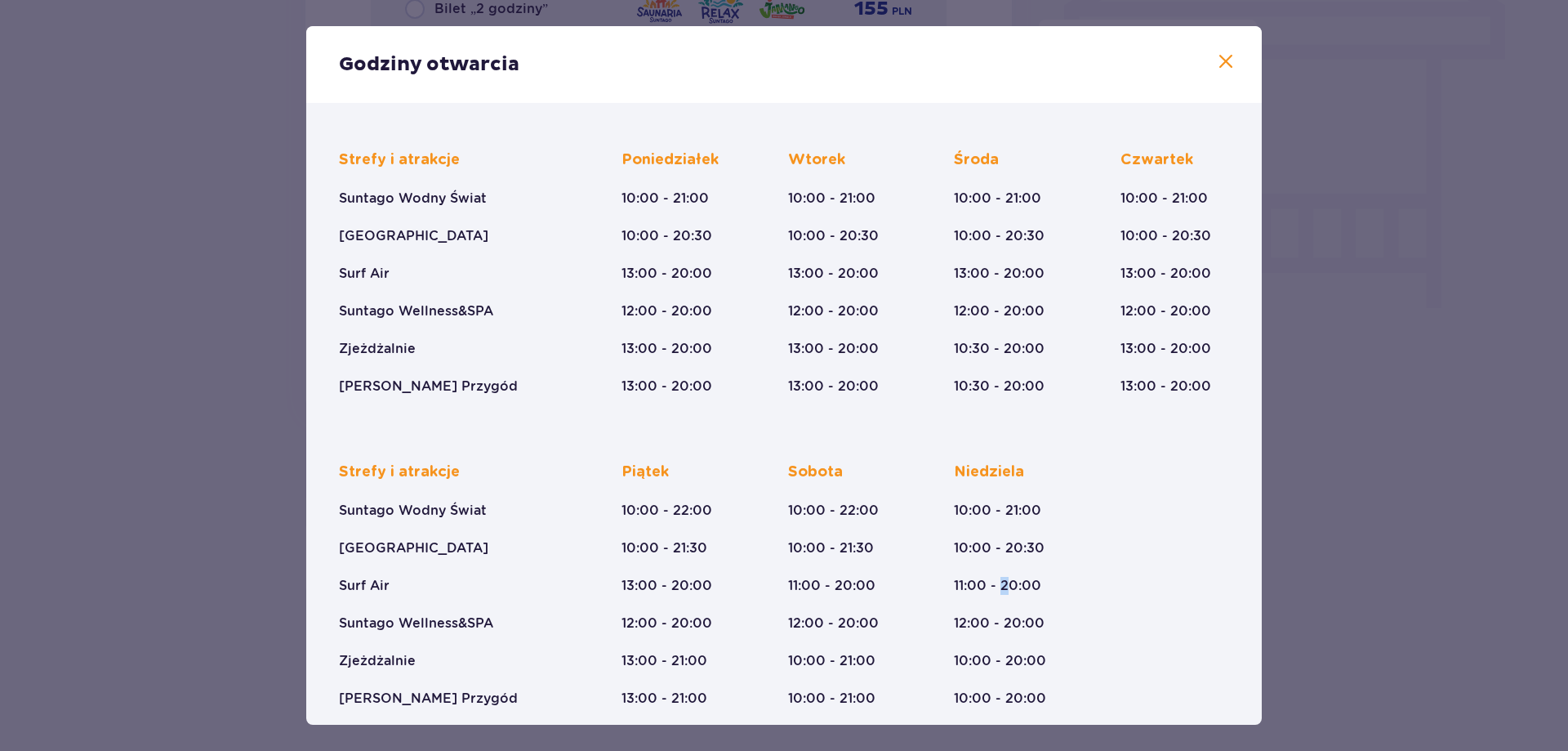
click at [1003, 575] on div "[DATE] 10:00 - 21:00 10:00 - 20:30 11:00 - 20:00 12:00 - 20:00 10:00 - 20:00 10…" at bounding box center [1000, 585] width 92 height 245
click at [1234, 71] on div "Godziny otwarcia" at bounding box center [784, 64] width 955 height 77
click at [1216, 59] on span at bounding box center [1225, 61] width 19 height 19
